Goal: Information Seeking & Learning: Learn about a topic

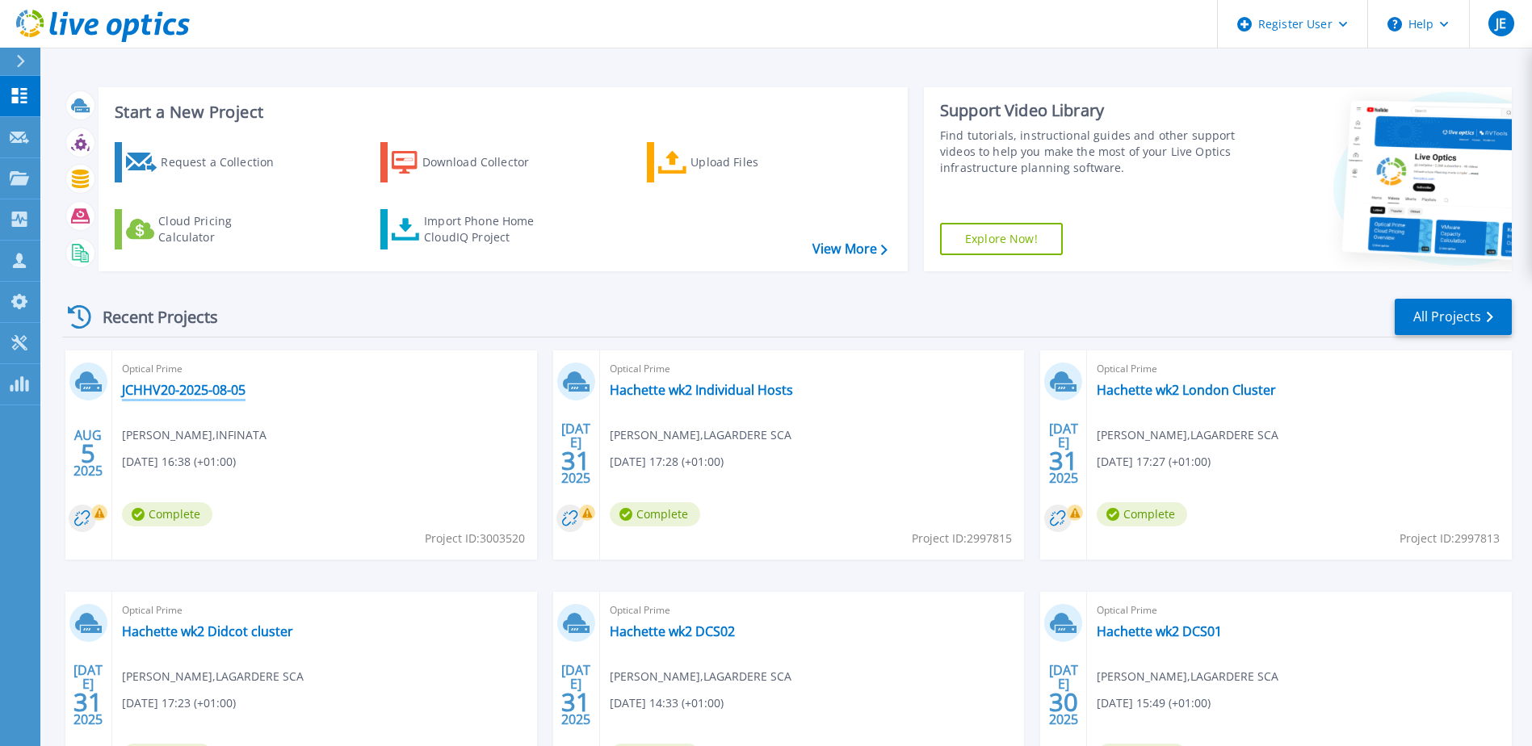
click at [196, 385] on link "JCHHV20-2025-08-05" at bounding box center [184, 390] width 124 height 16
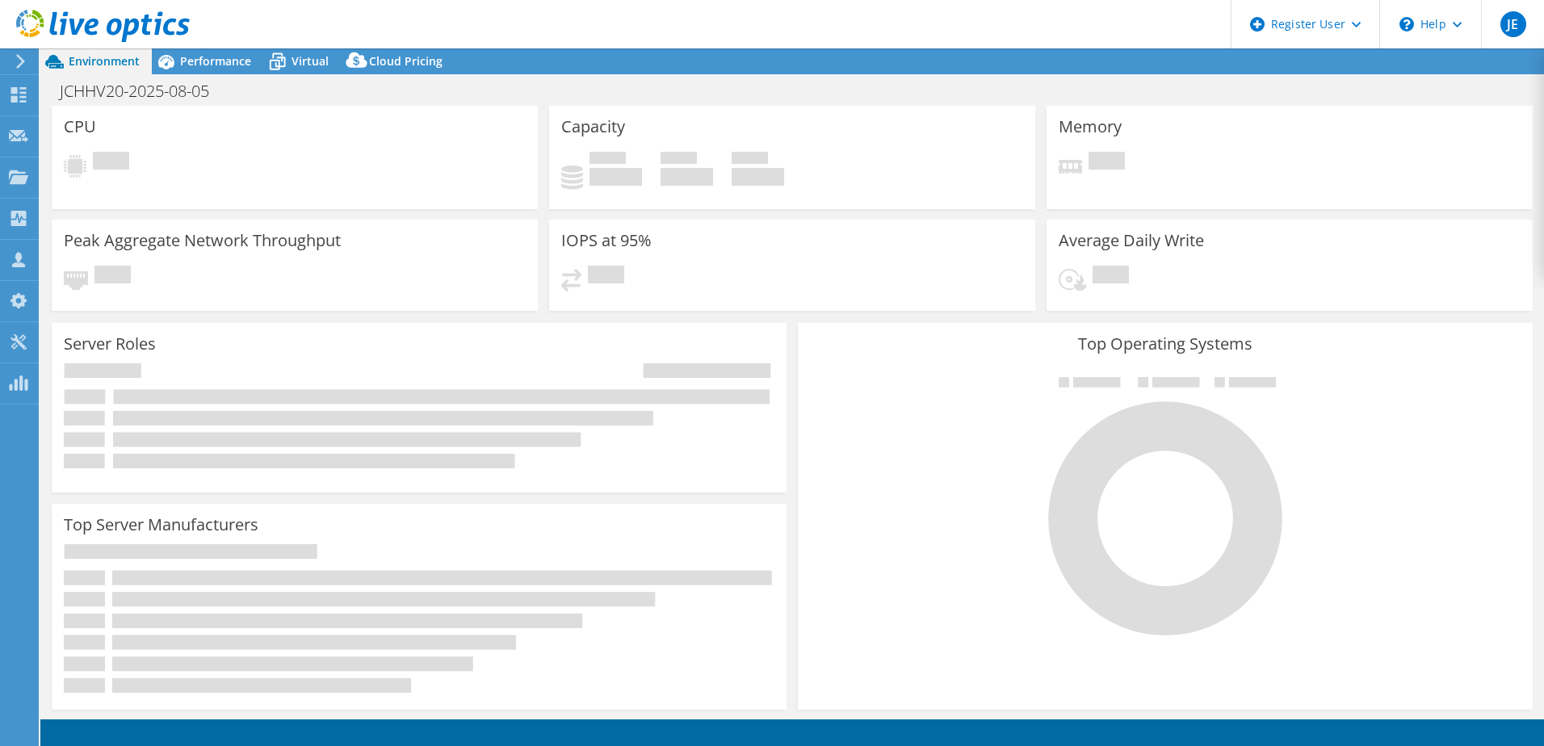
select select "EULondon"
select select "GBP"
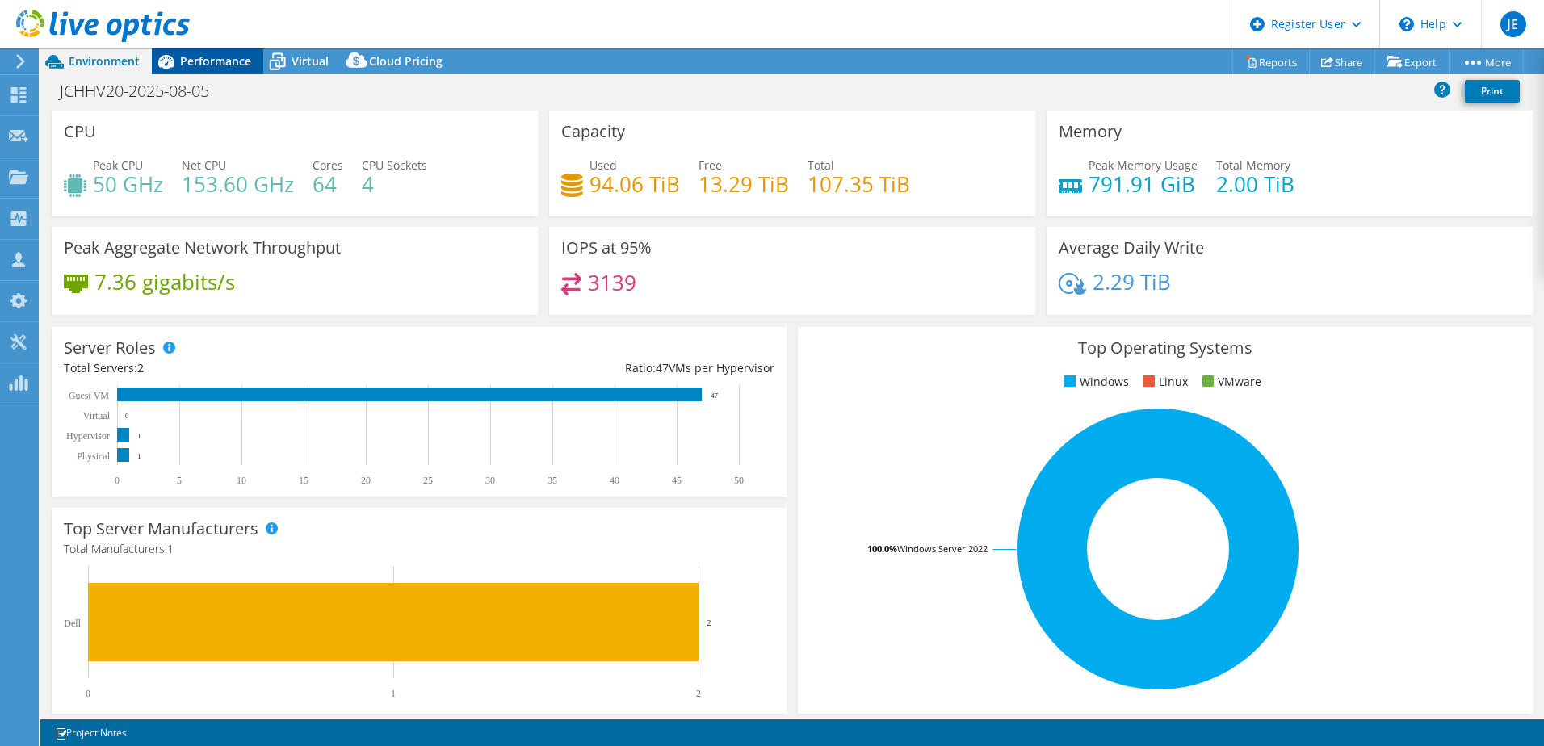
click at [233, 64] on span "Performance" at bounding box center [215, 60] width 71 height 15
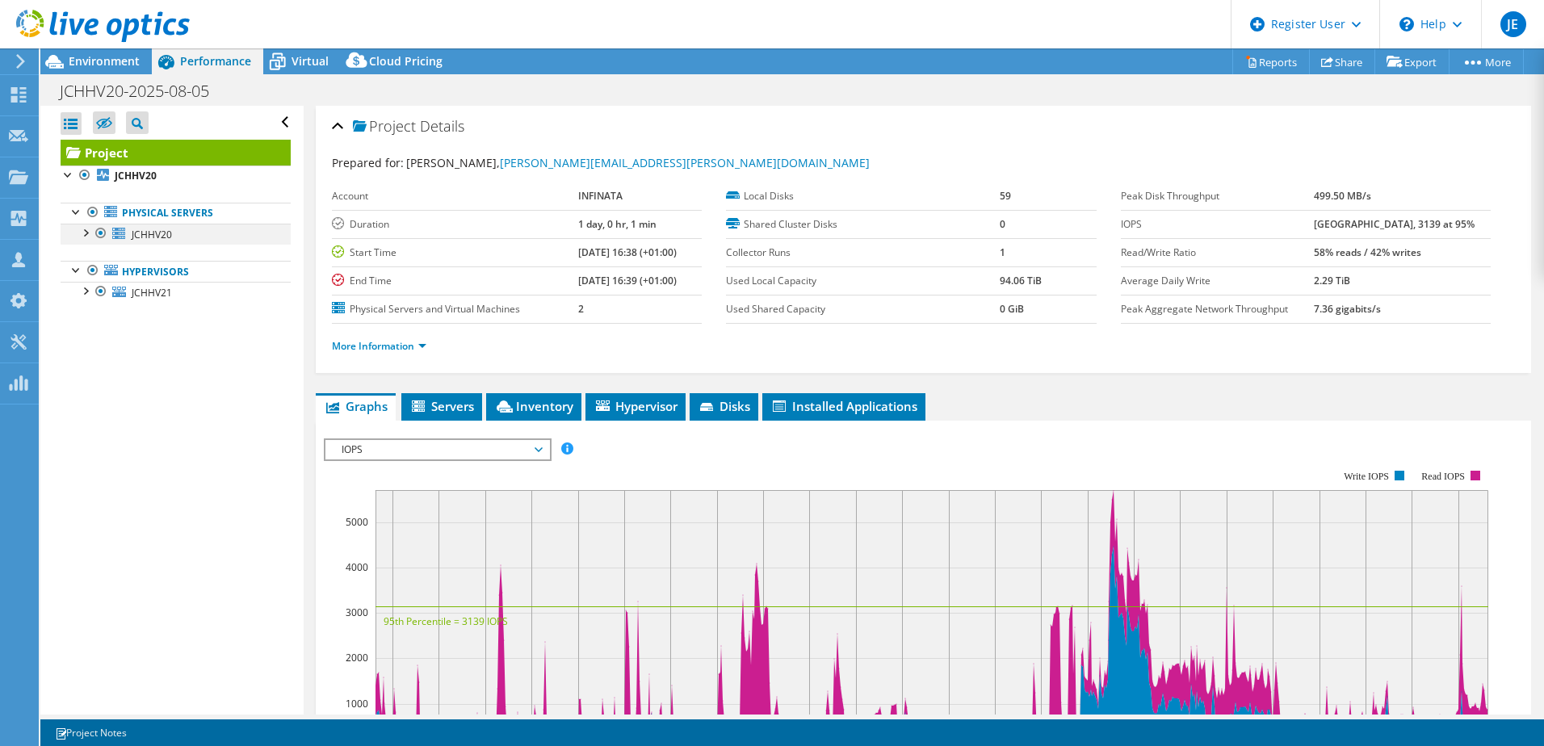
click at [86, 233] on div at bounding box center [85, 232] width 16 height 16
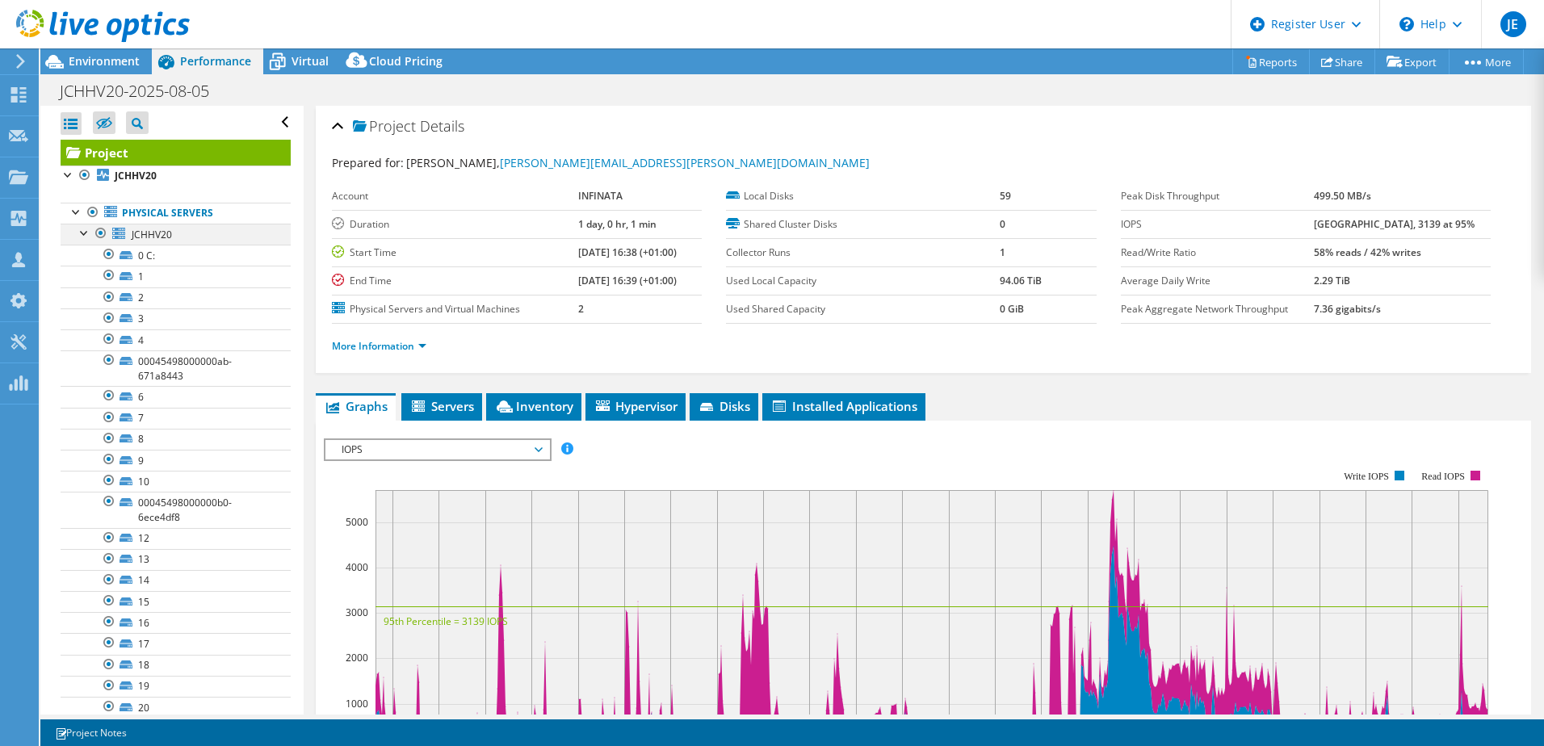
click at [86, 234] on div at bounding box center [85, 232] width 16 height 16
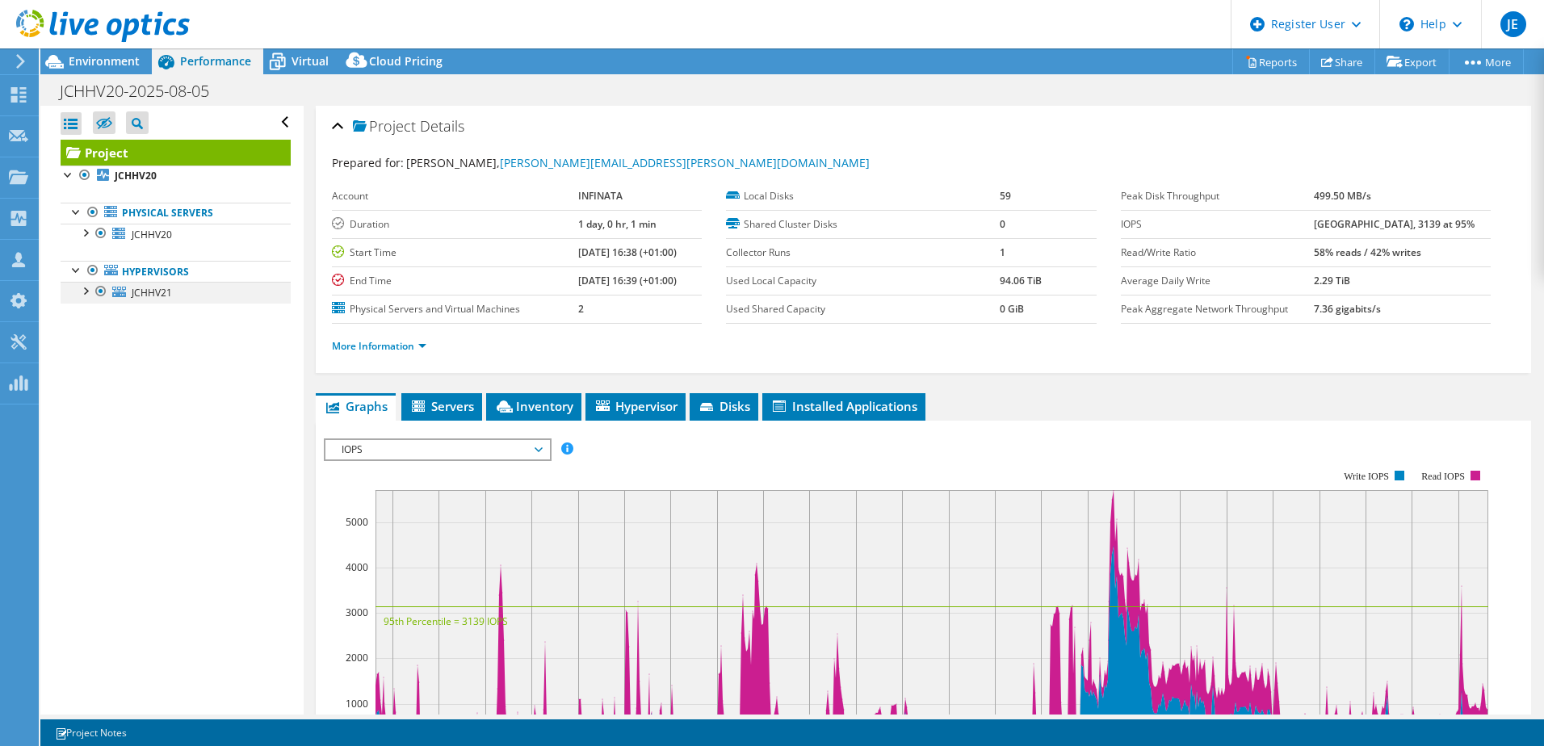
click at [79, 292] on div at bounding box center [85, 290] width 16 height 16
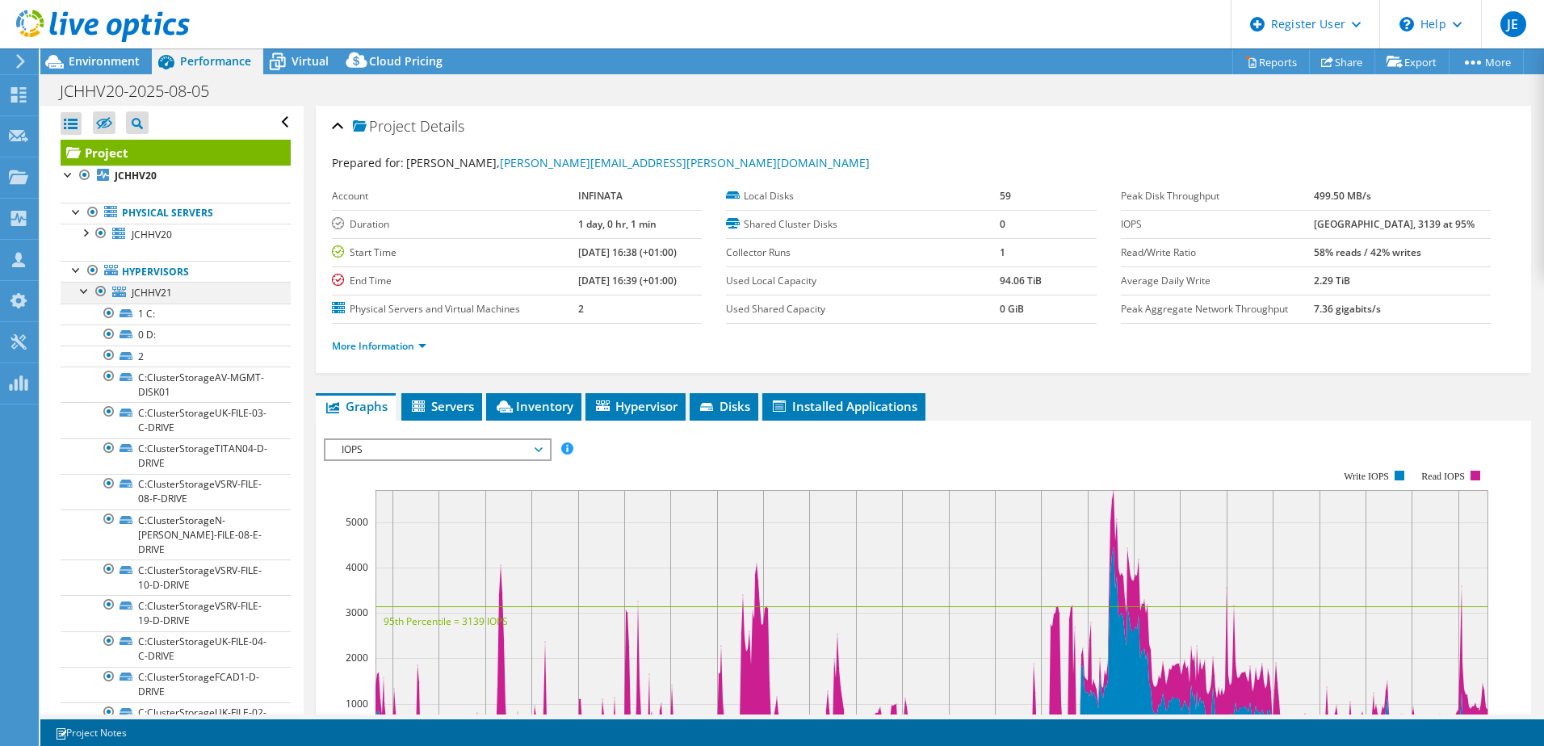
click at [81, 293] on div at bounding box center [85, 290] width 16 height 16
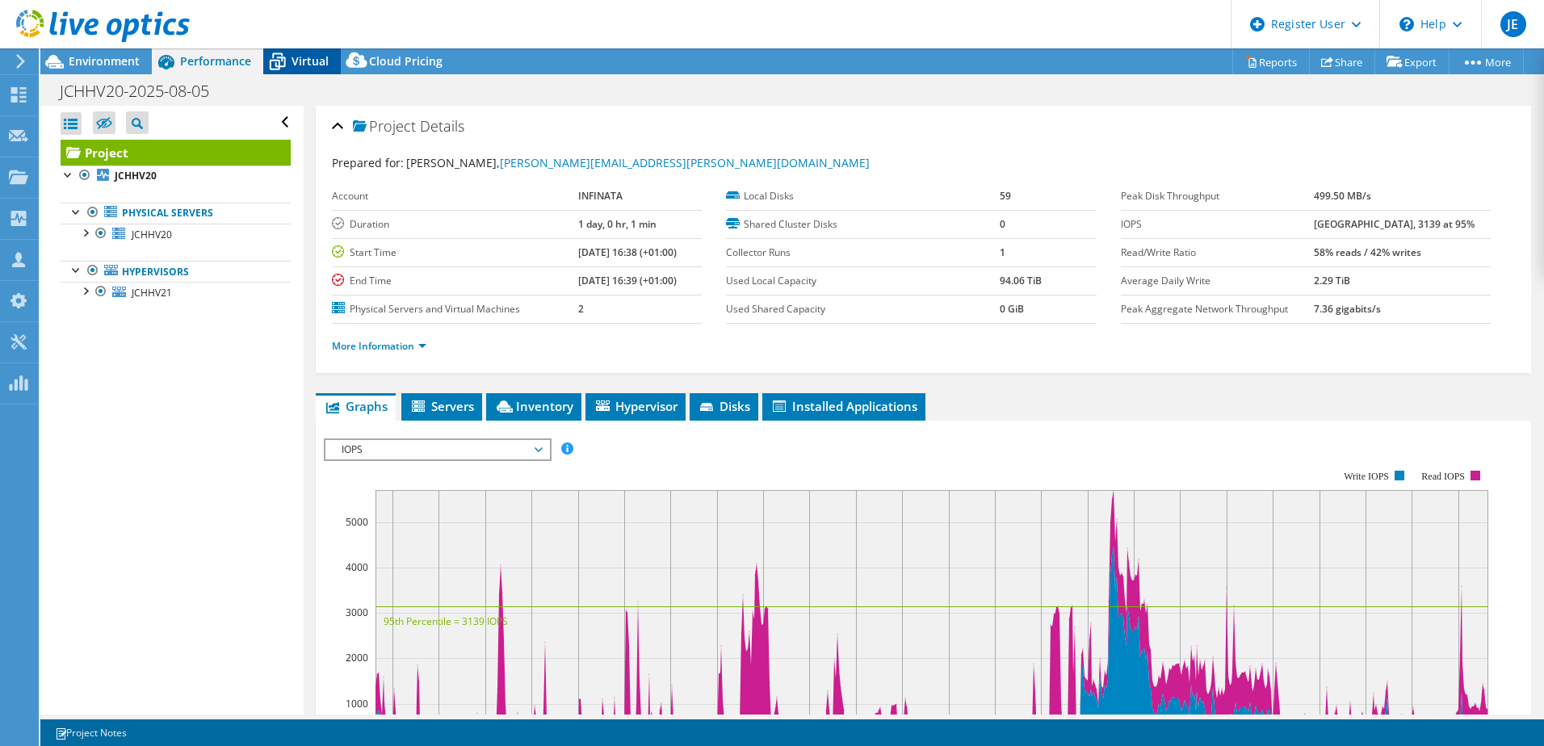
click at [298, 53] on span "Virtual" at bounding box center [310, 60] width 37 height 15
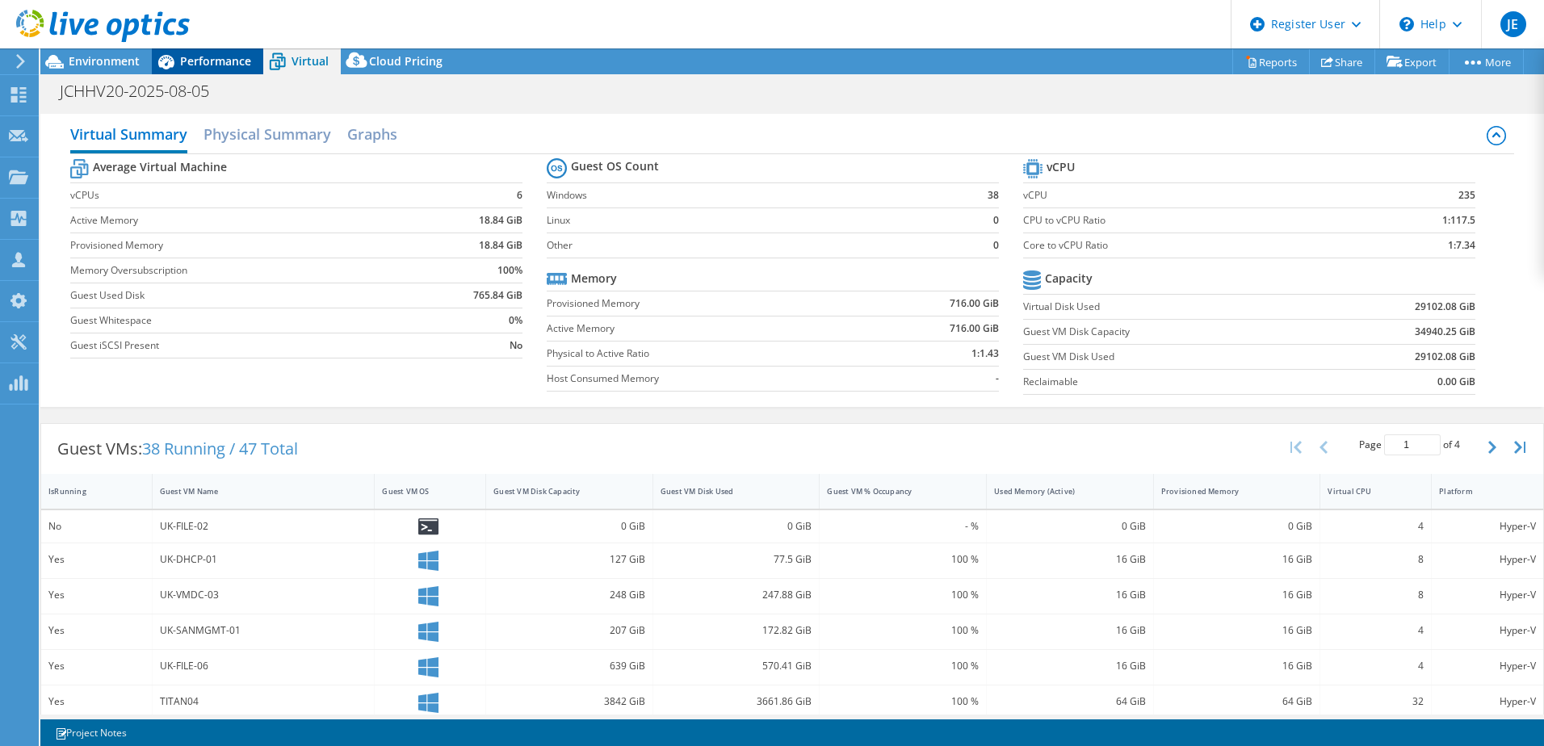
click at [216, 66] on span "Performance" at bounding box center [215, 60] width 71 height 15
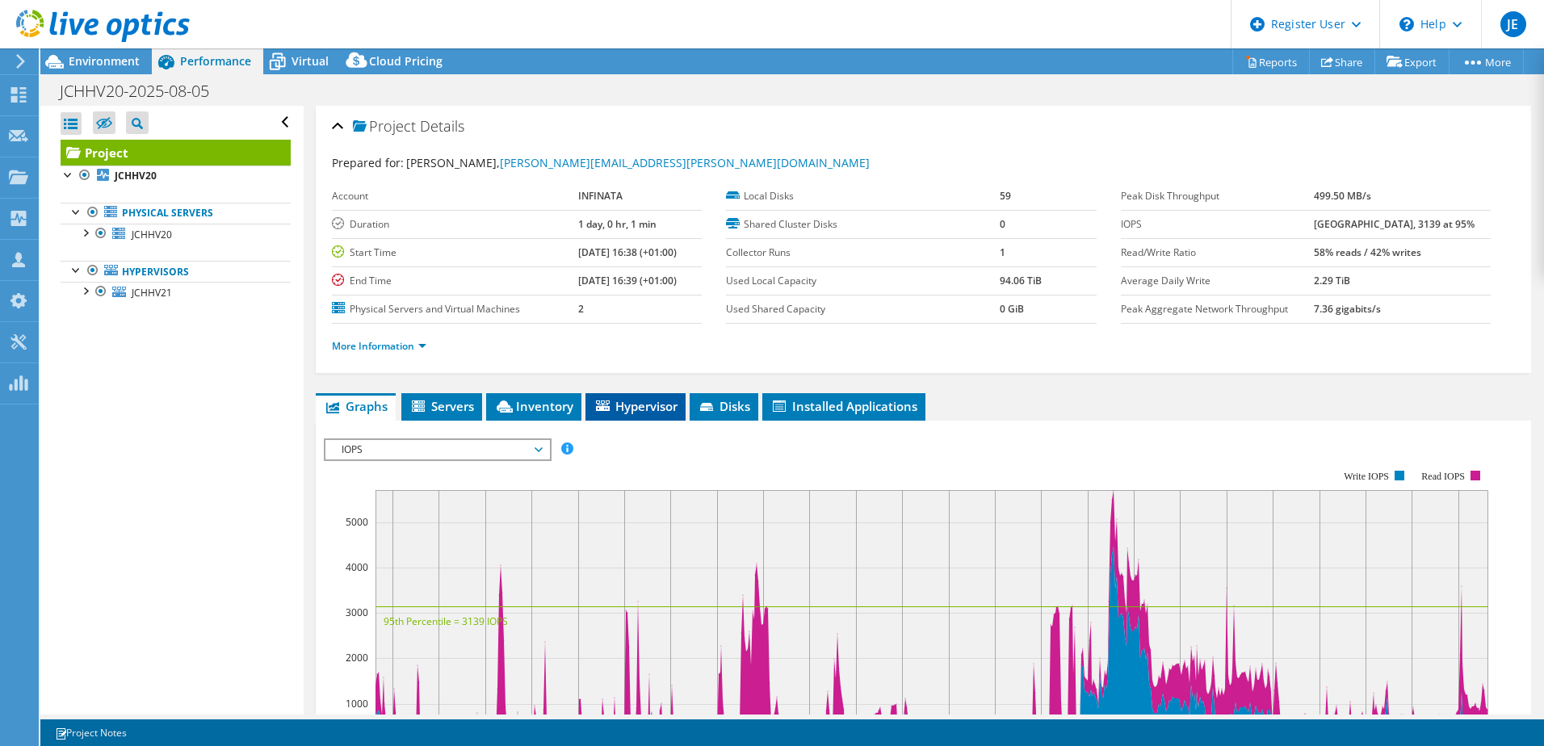
click at [641, 409] on span "Hypervisor" at bounding box center [636, 406] width 84 height 16
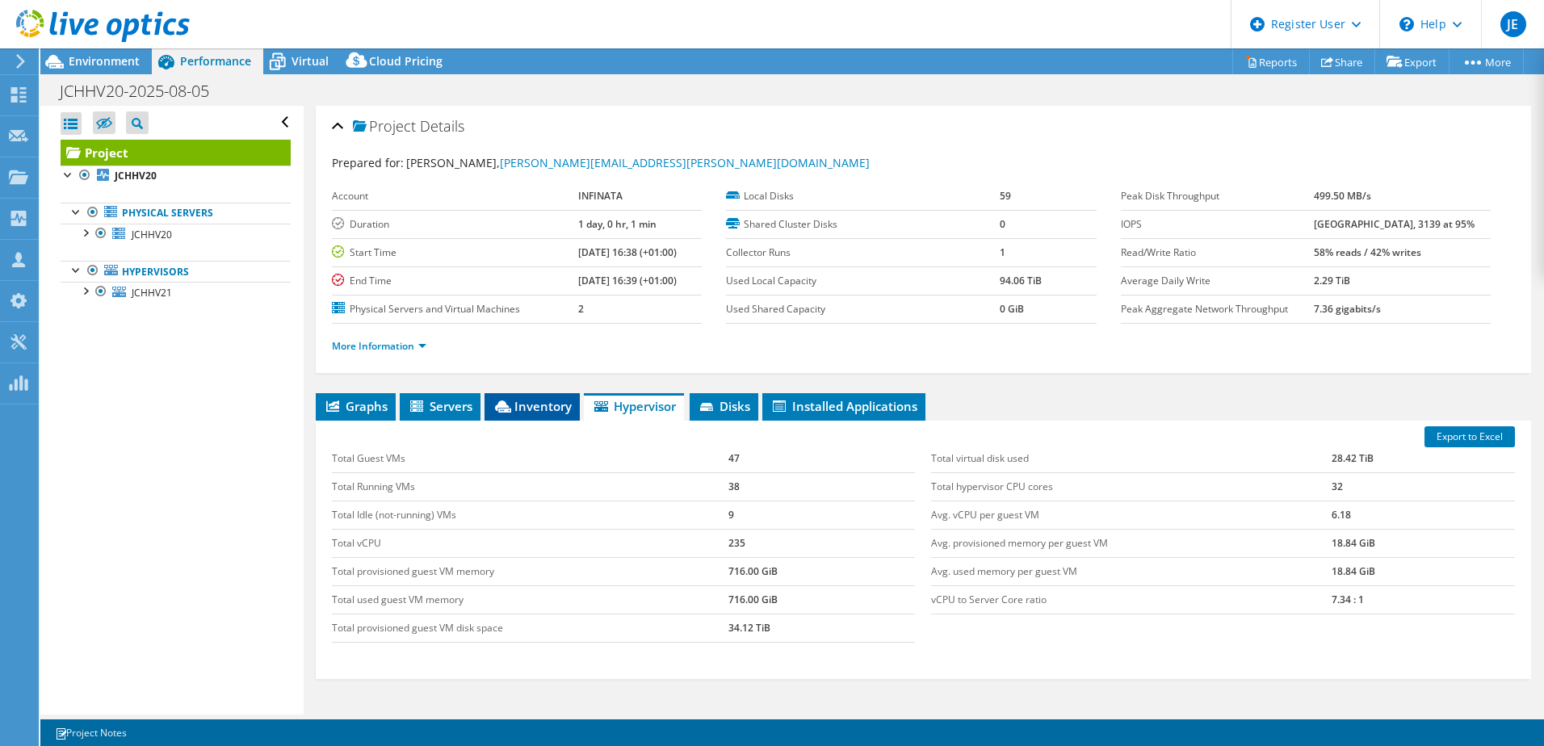
click at [535, 411] on span "Inventory" at bounding box center [532, 406] width 79 height 16
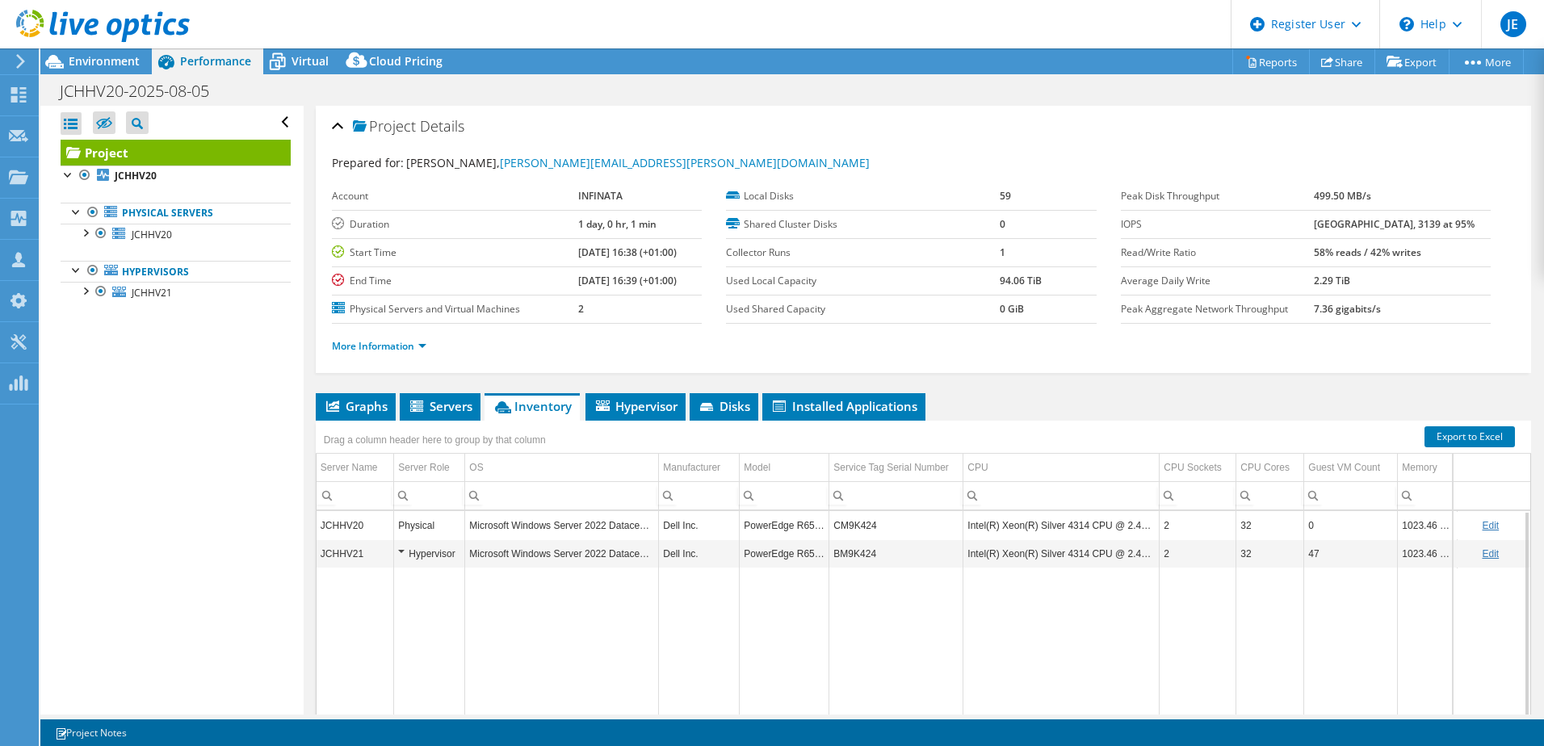
click at [401, 551] on div "Hypervisor" at bounding box center [429, 553] width 62 height 19
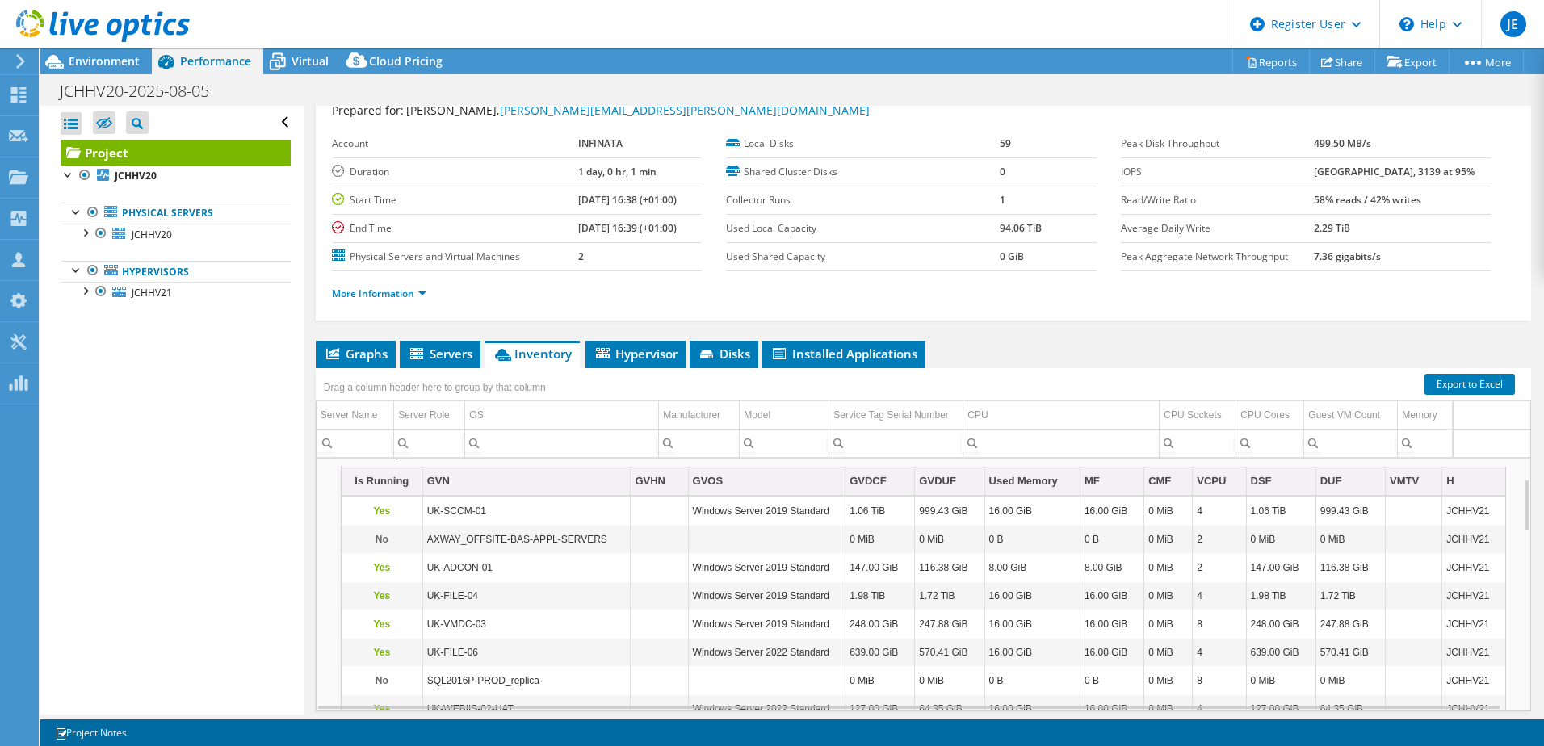
scroll to position [81, 0]
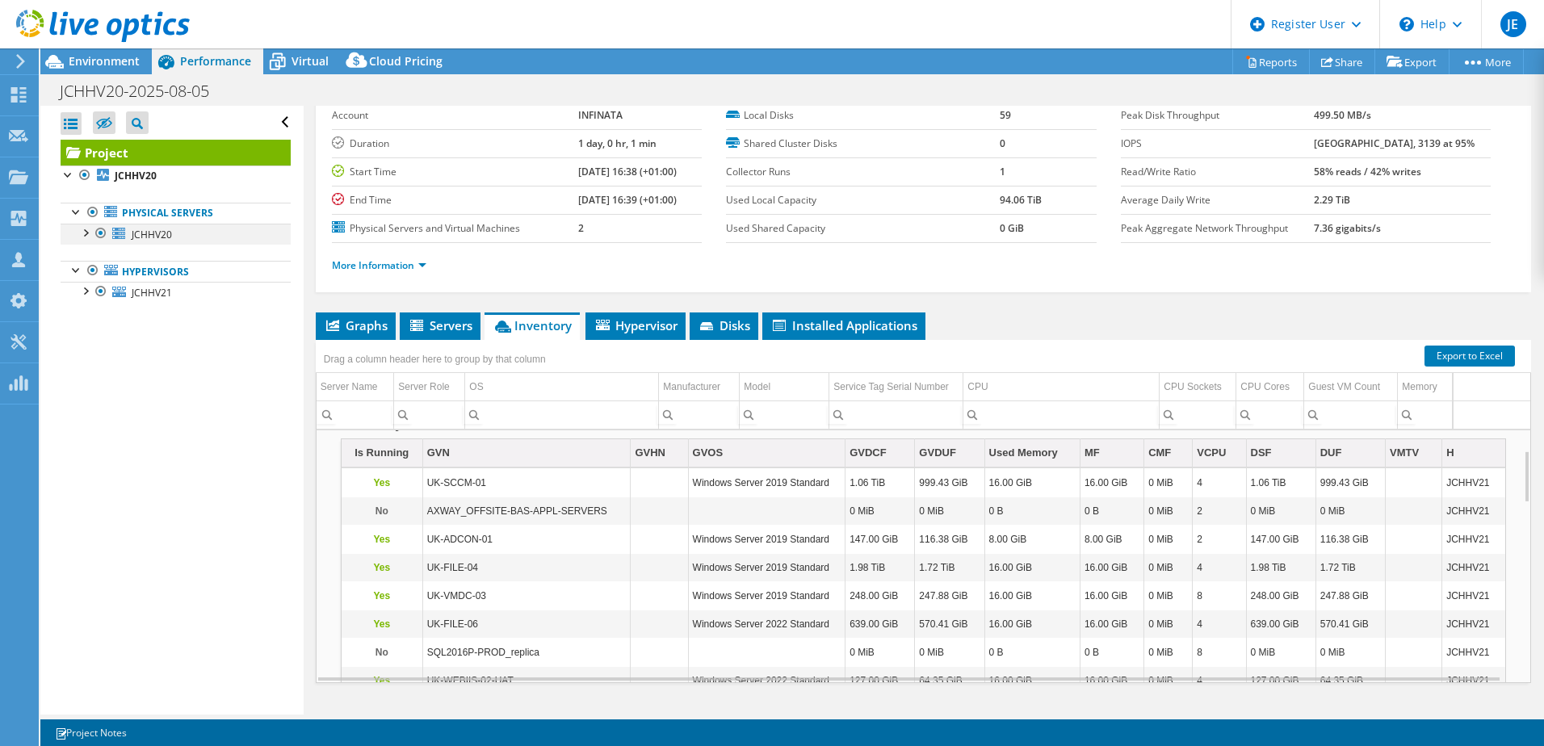
click at [82, 231] on div at bounding box center [85, 232] width 16 height 16
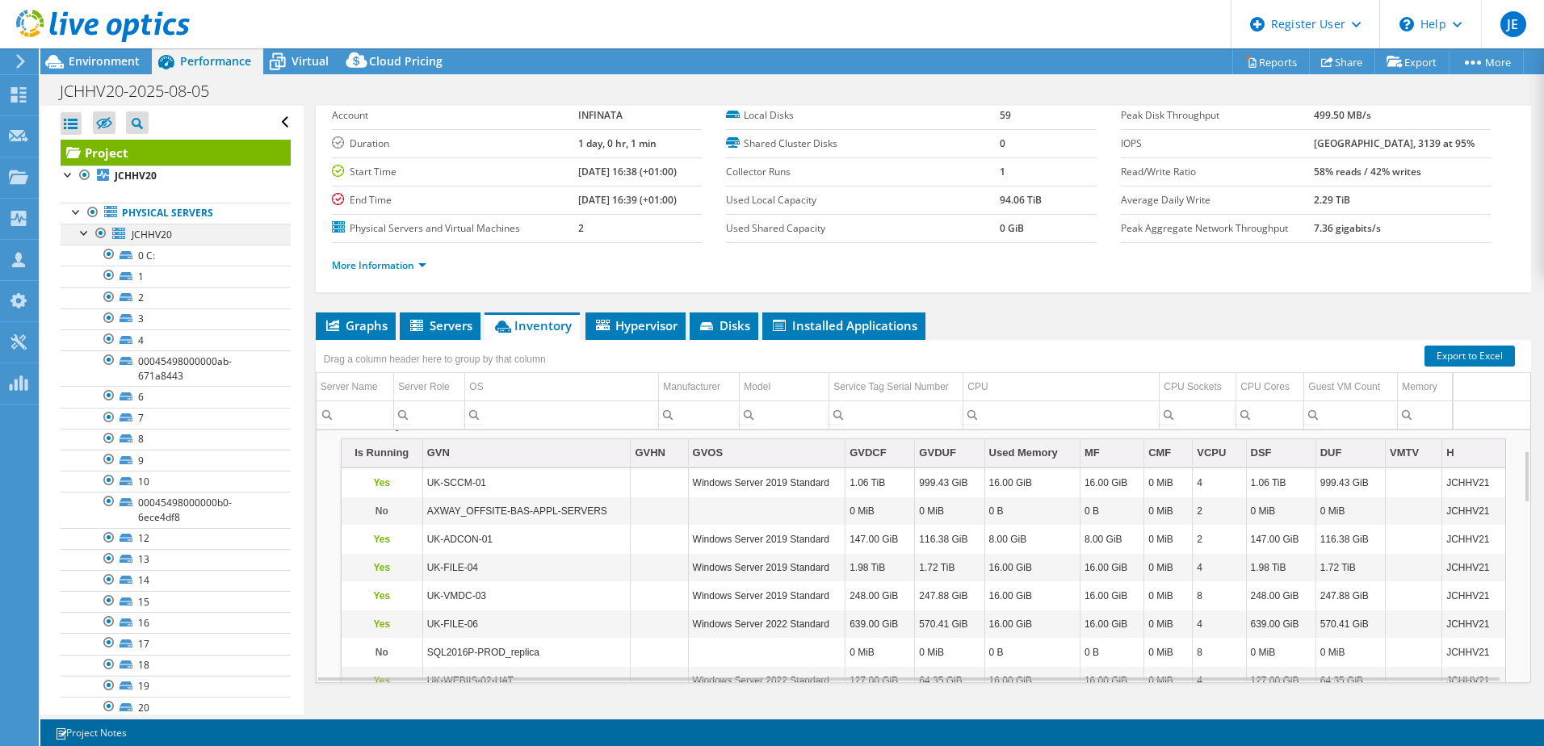
click at [84, 232] on div at bounding box center [85, 232] width 16 height 16
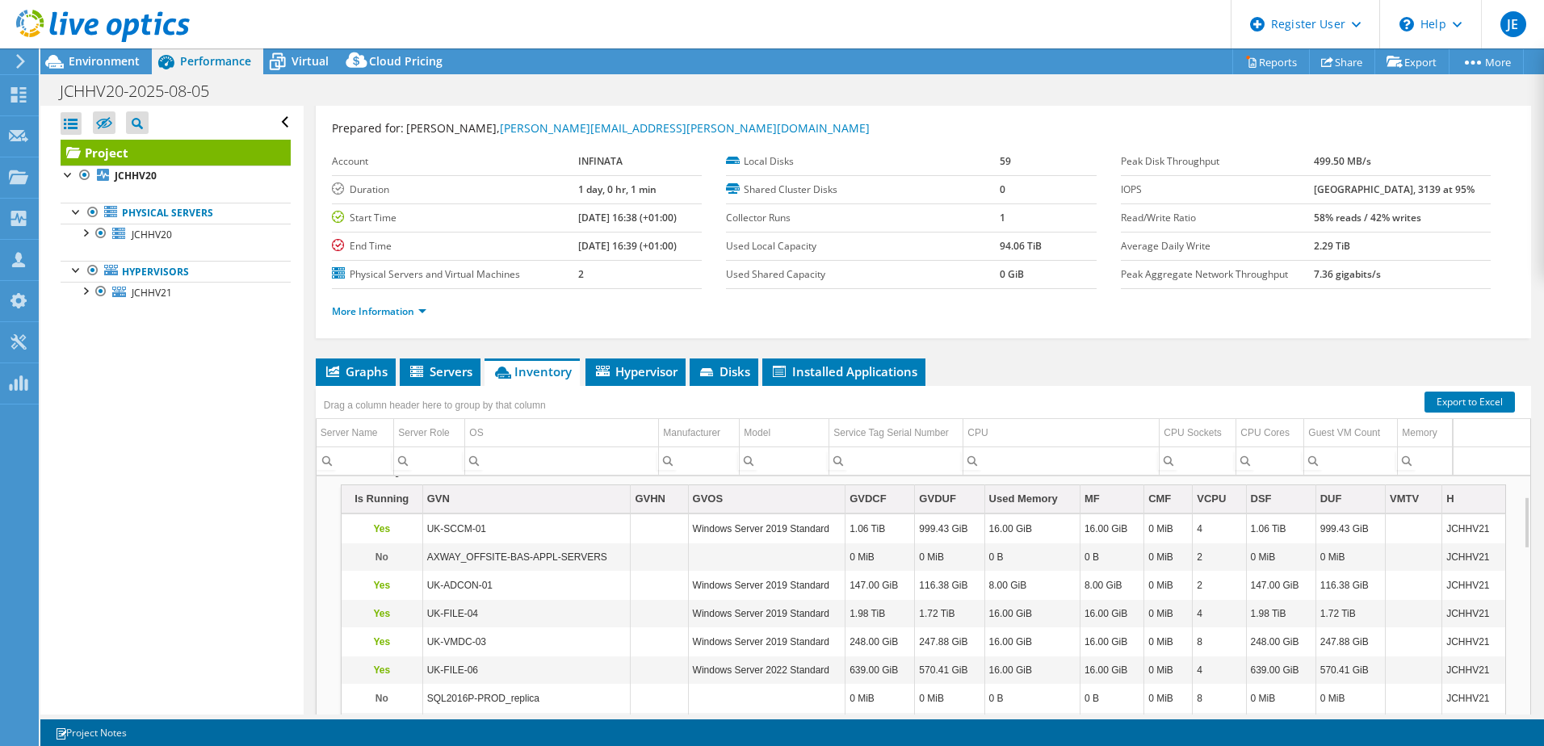
scroll to position [0, 0]
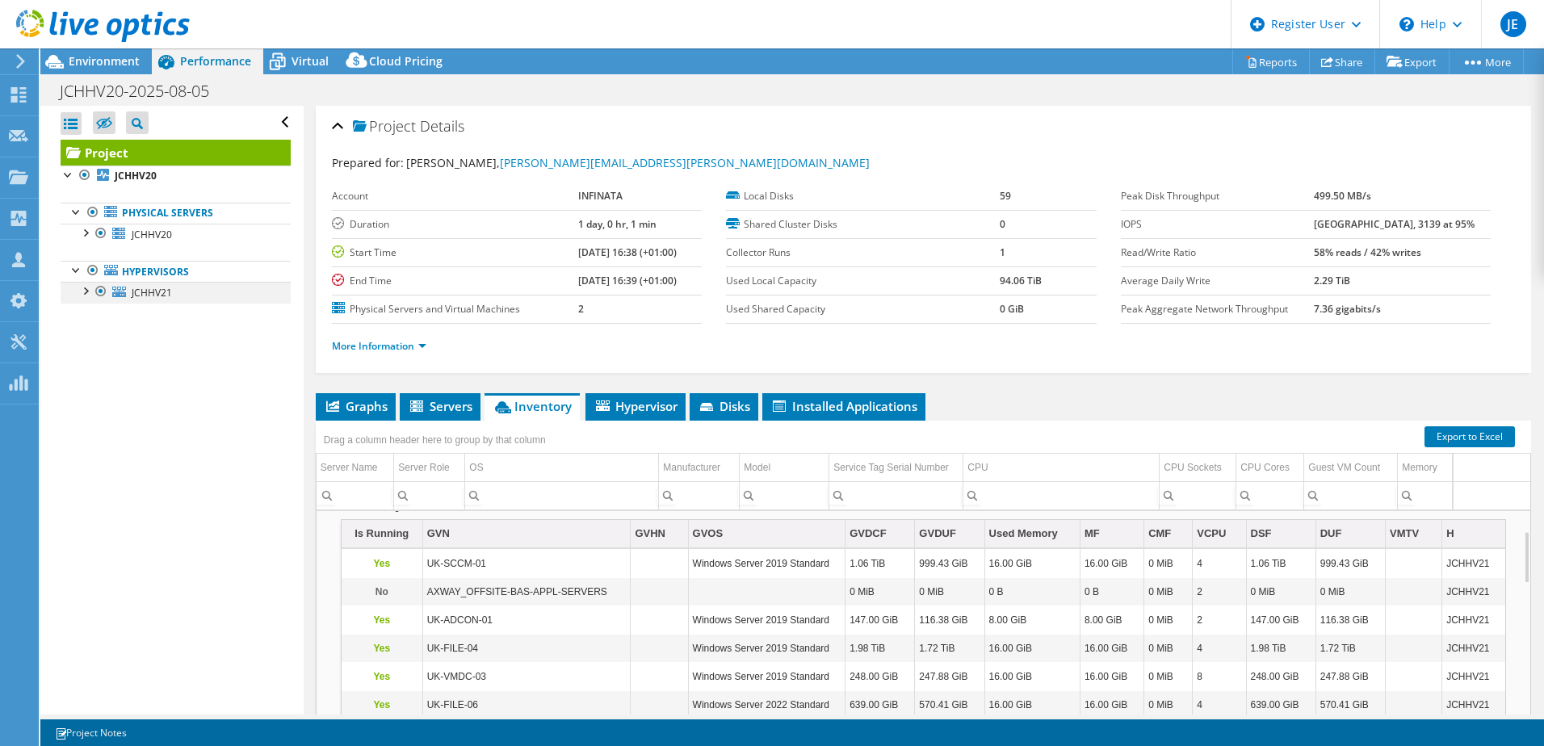
click at [86, 292] on div at bounding box center [85, 290] width 16 height 16
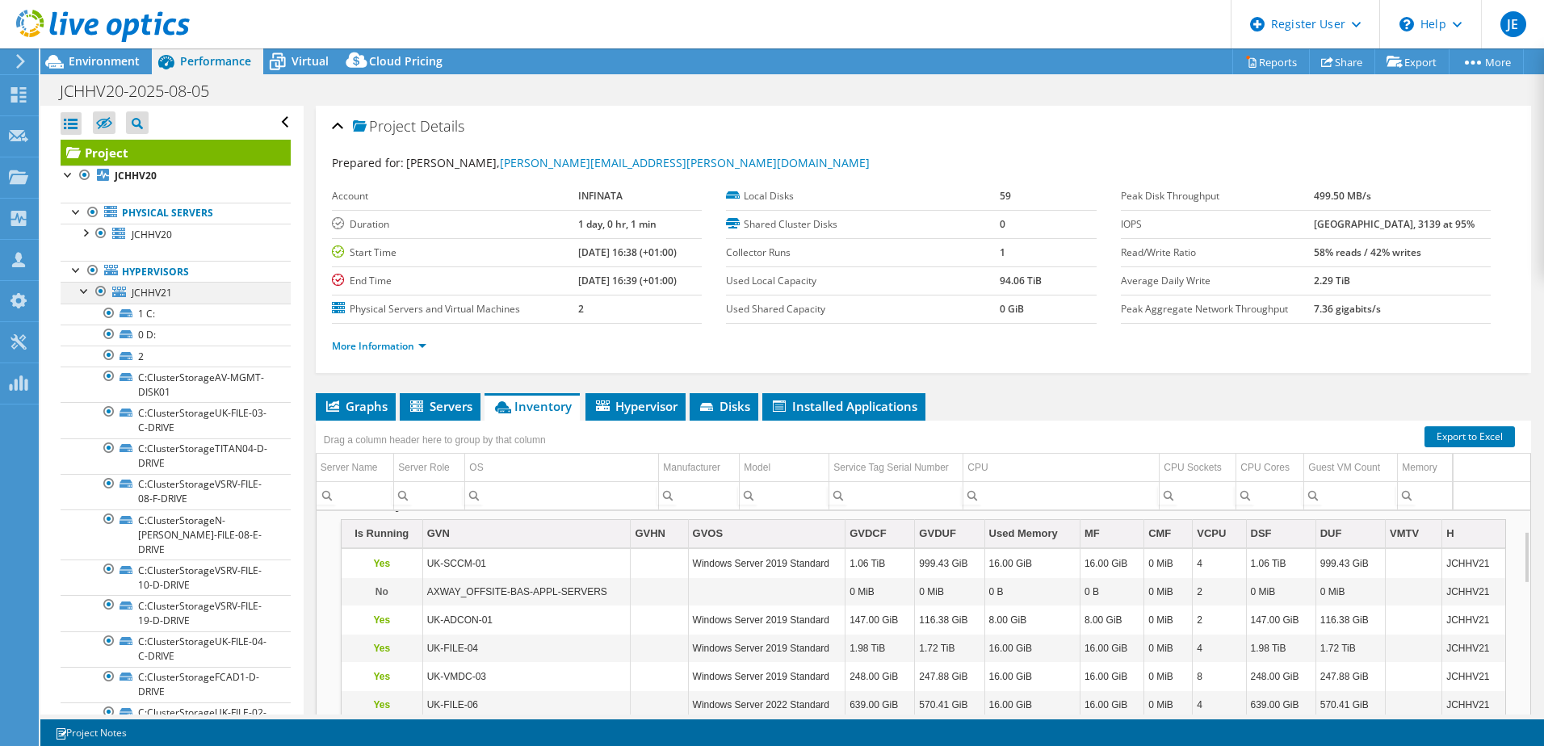
click at [82, 293] on div at bounding box center [85, 290] width 16 height 16
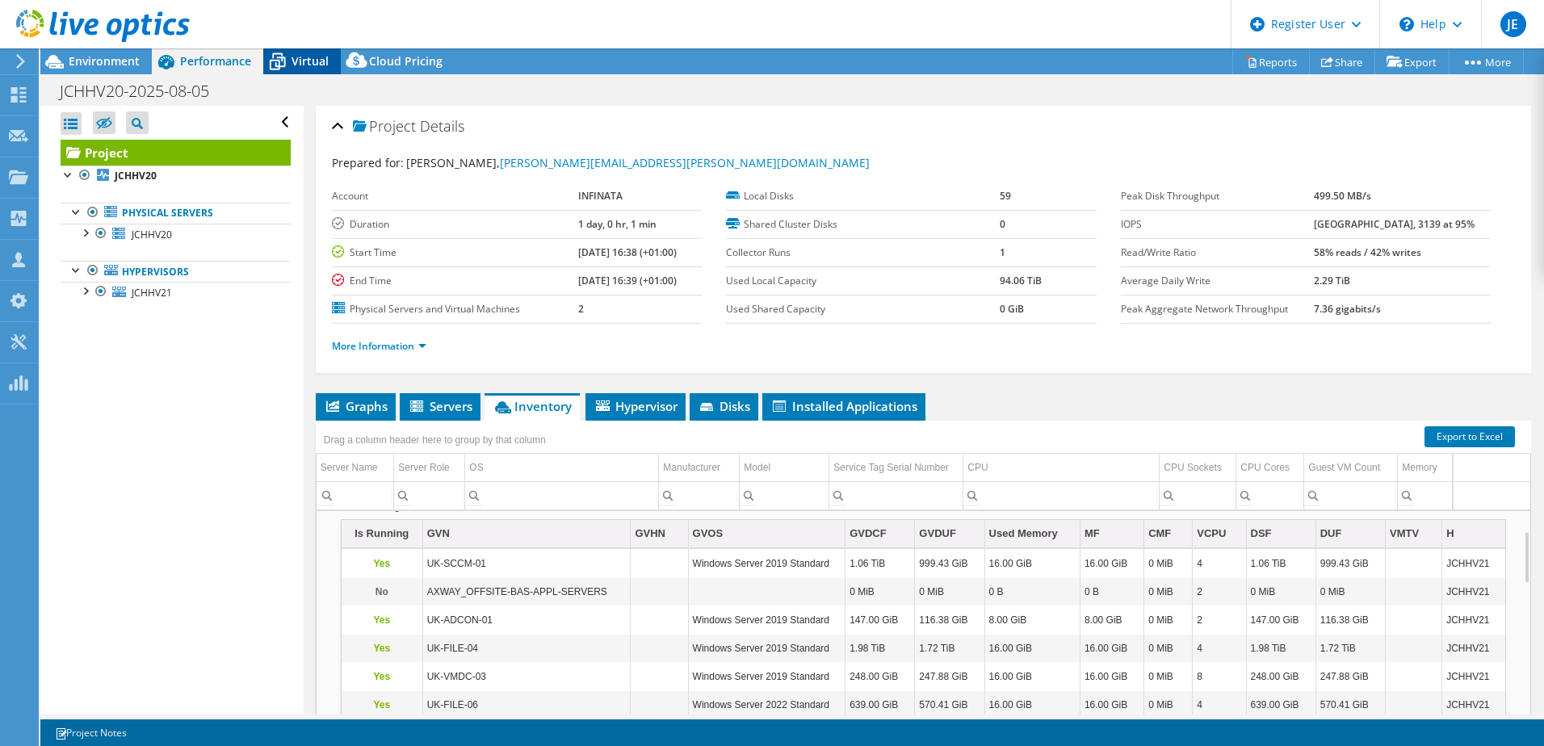
click at [299, 64] on span "Virtual" at bounding box center [310, 60] width 37 height 15
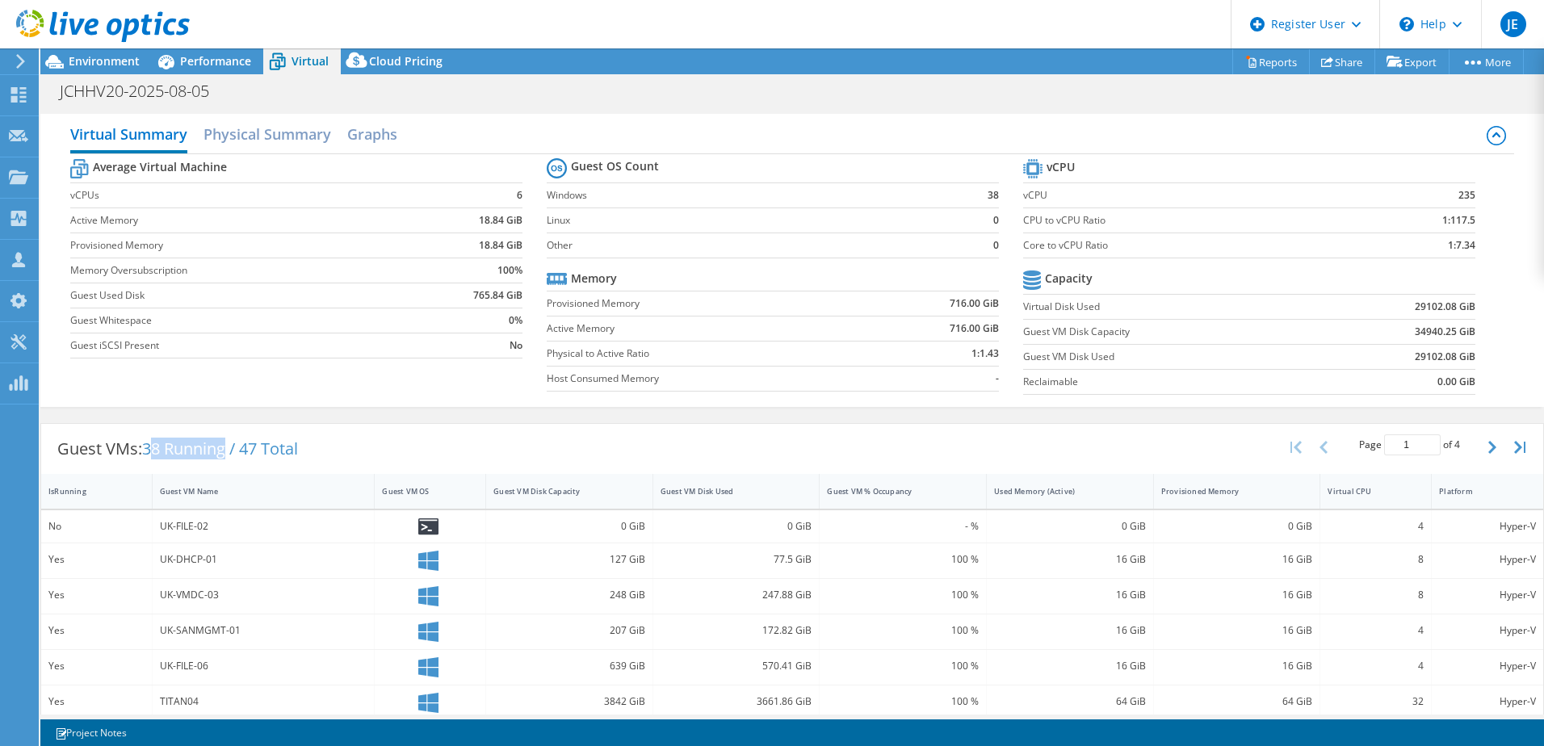
drag, startPoint x: 152, startPoint y: 448, endPoint x: 231, endPoint y: 456, distance: 79.6
click at [231, 456] on span "38 Running / 47 Total" at bounding box center [220, 449] width 156 height 22
